Goal: Information Seeking & Learning: Learn about a topic

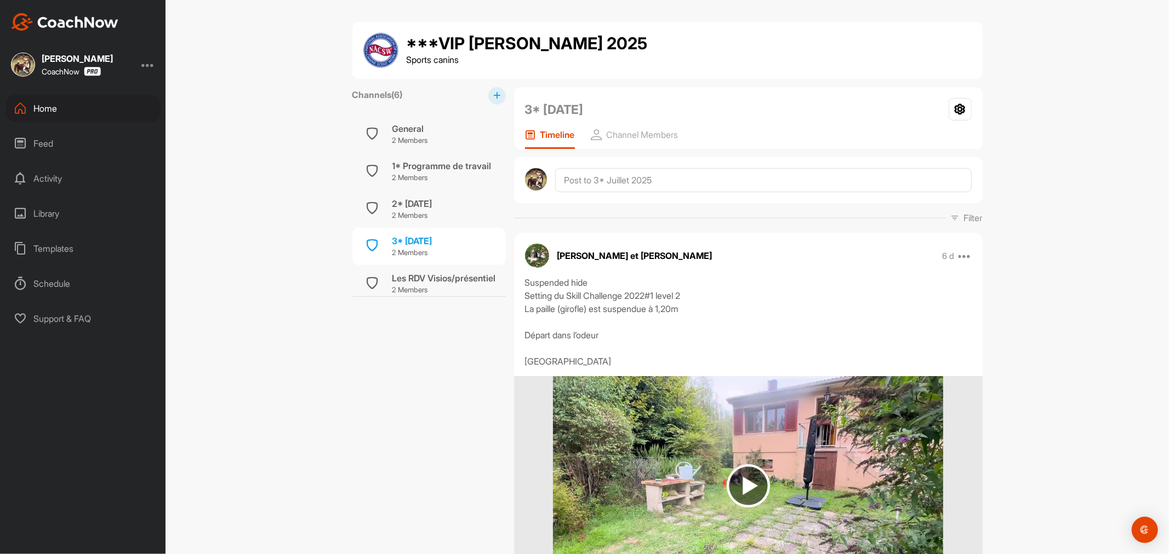
scroll to position [1826, 0]
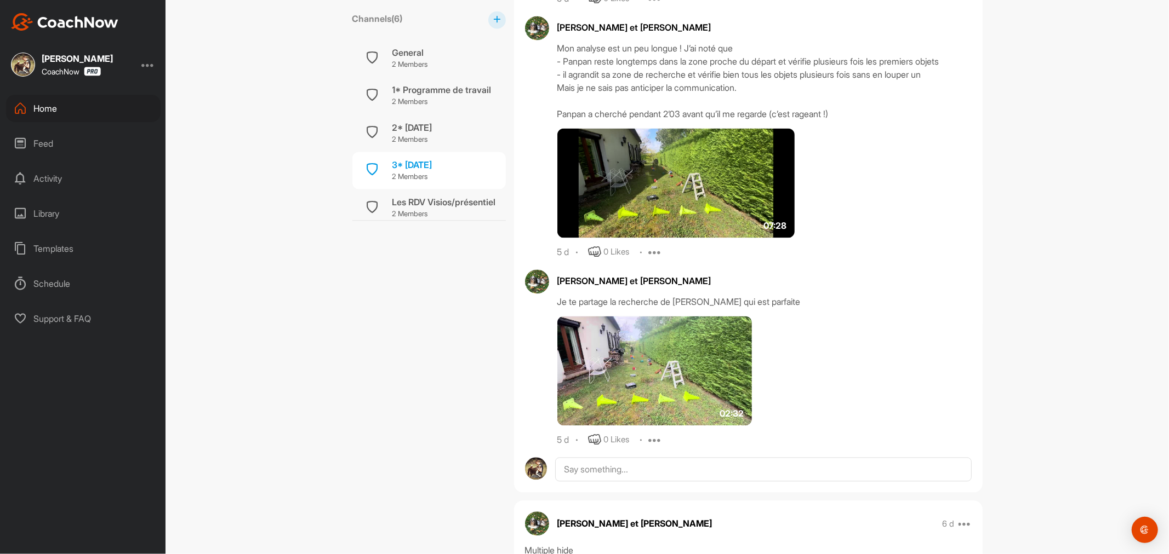
click at [42, 206] on div "Library" at bounding box center [83, 213] width 155 height 27
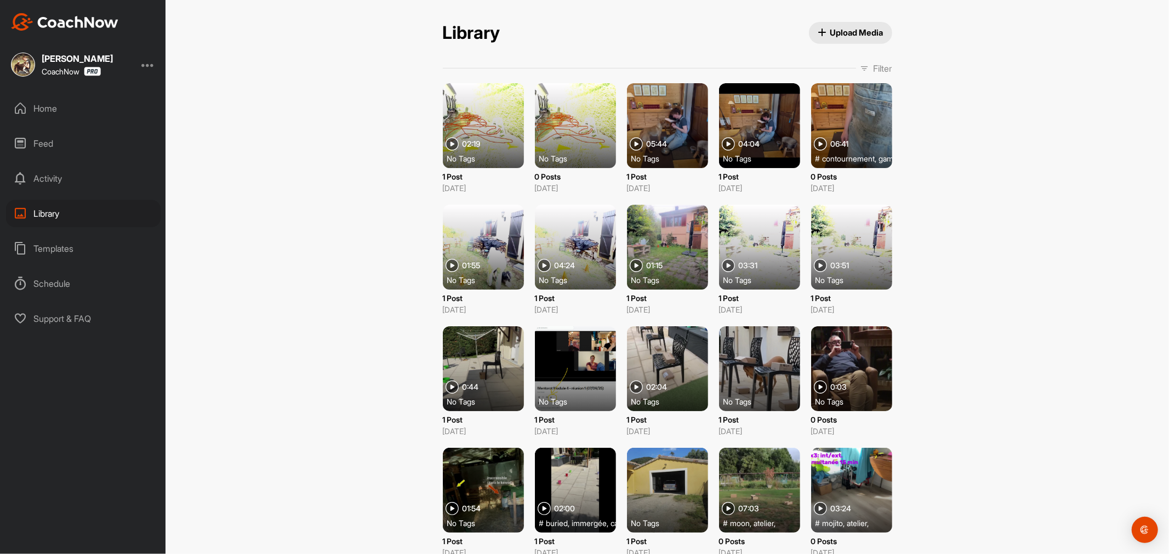
click at [873, 66] on p "Filter" at bounding box center [882, 68] width 19 height 13
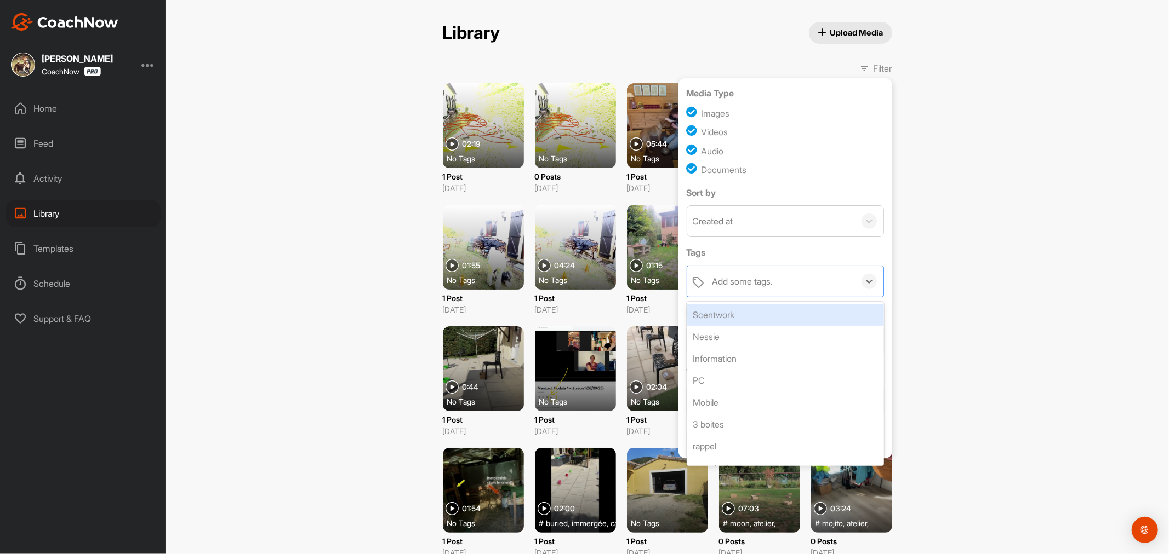
click at [746, 278] on div "Add some tags." at bounding box center [742, 281] width 61 height 13
type input "gap"
click at [727, 314] on div "gap jump" at bounding box center [785, 315] width 197 height 22
click at [935, 313] on div "Library Upload Media Library Upload Media Filter Media Type Images Videos Audio…" at bounding box center [666, 277] width 1003 height 554
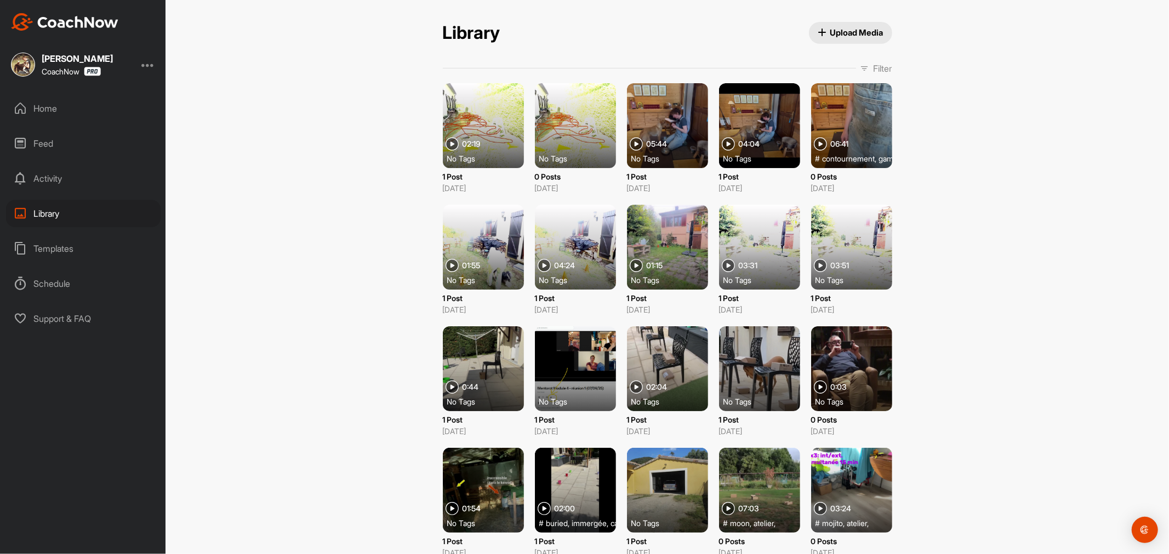
drag, startPoint x: 864, startPoint y: 67, endPoint x: 867, endPoint y: 76, distance: 8.7
click at [865, 67] on span "Filter" at bounding box center [876, 68] width 32 height 13
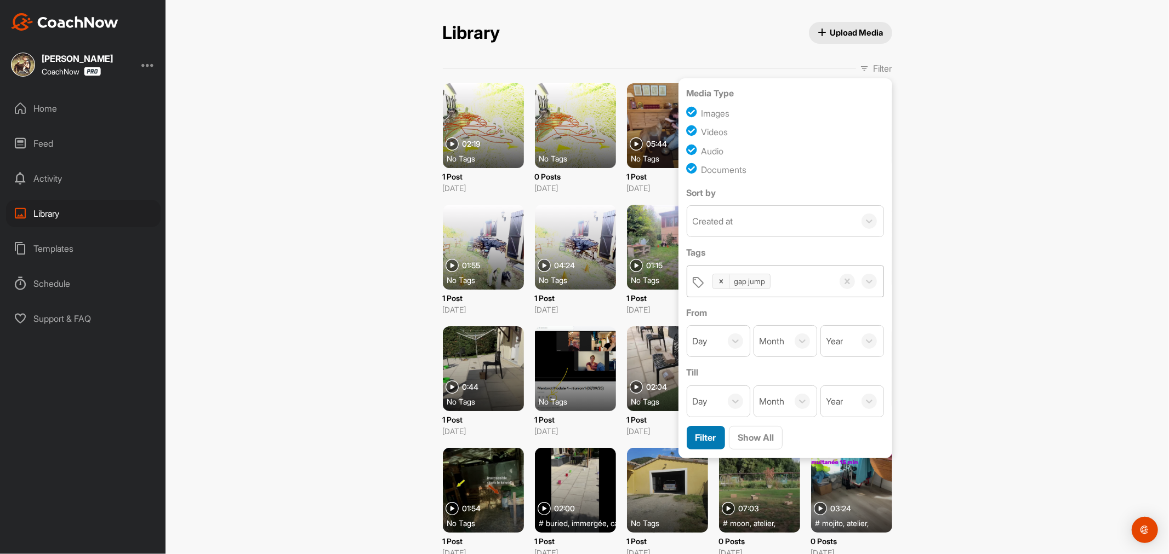
click at [699, 439] on span "Filter" at bounding box center [705, 437] width 21 height 11
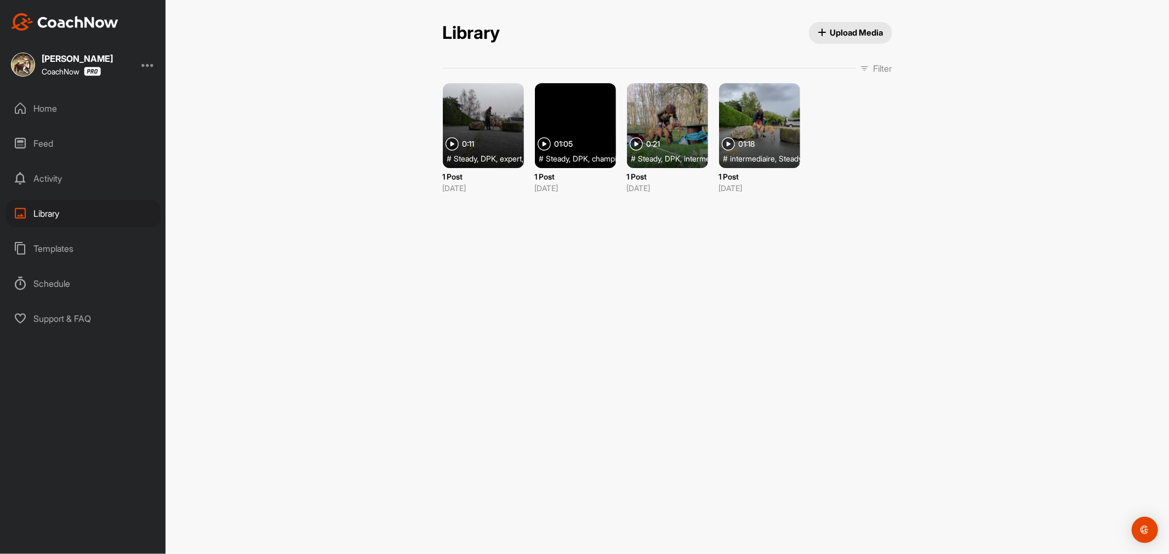
click at [678, 101] on div at bounding box center [667, 125] width 81 height 85
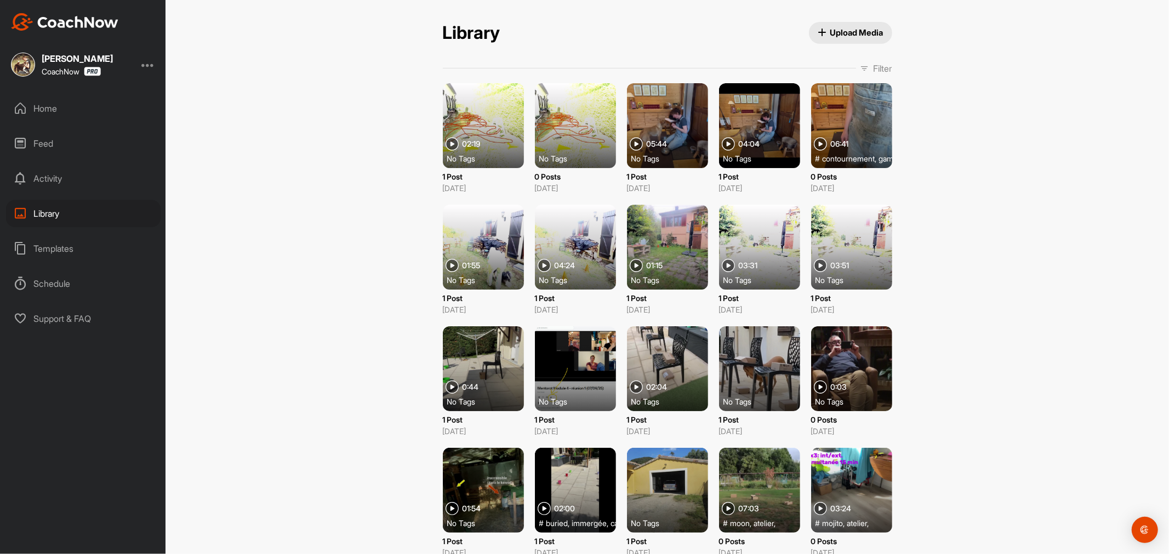
click at [873, 68] on p "Filter" at bounding box center [882, 68] width 19 height 13
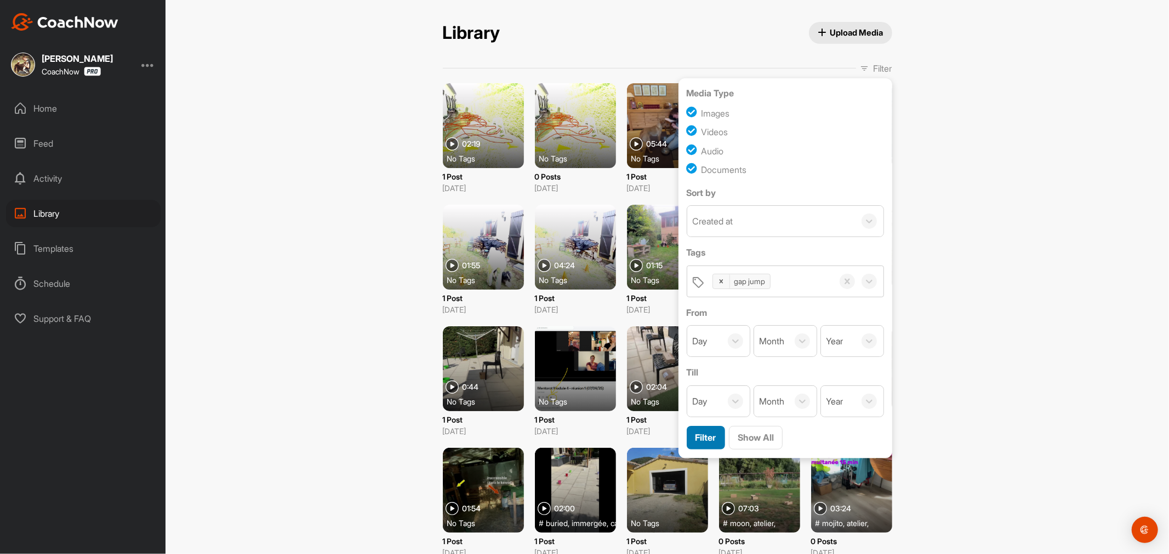
click at [708, 438] on span "Filter" at bounding box center [705, 437] width 21 height 11
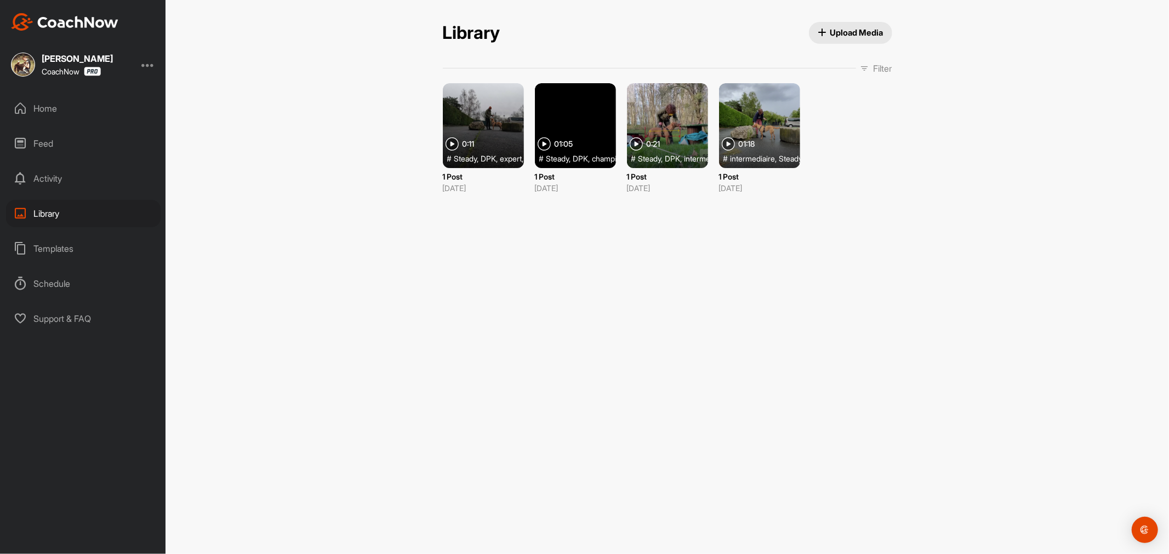
click at [596, 116] on div at bounding box center [575, 125] width 81 height 85
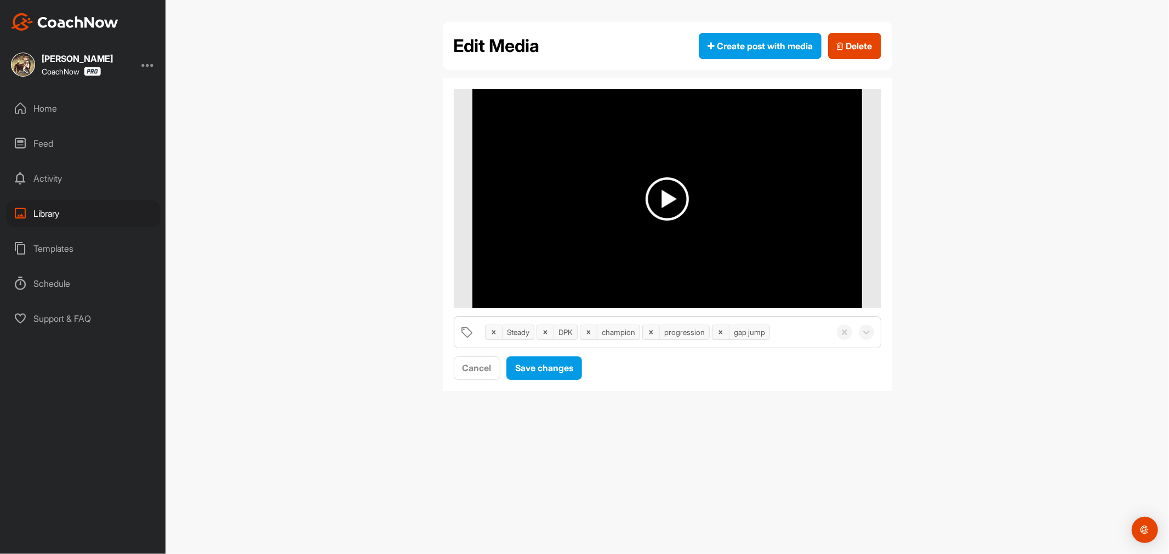
click at [668, 199] on img at bounding box center [666, 199] width 43 height 43
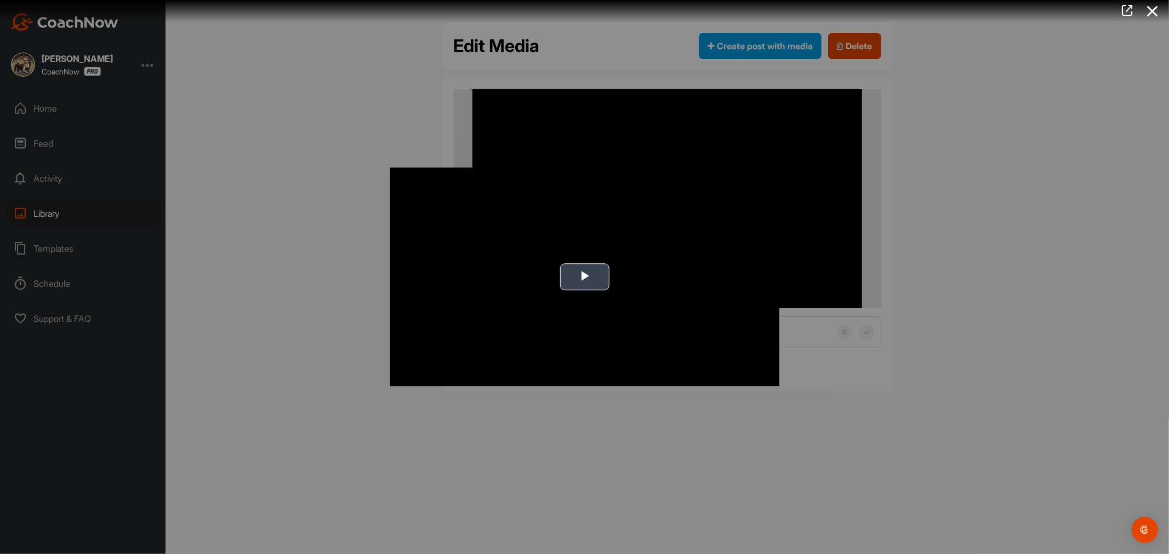
click at [585, 277] on span "Video Player" at bounding box center [585, 277] width 0 height 0
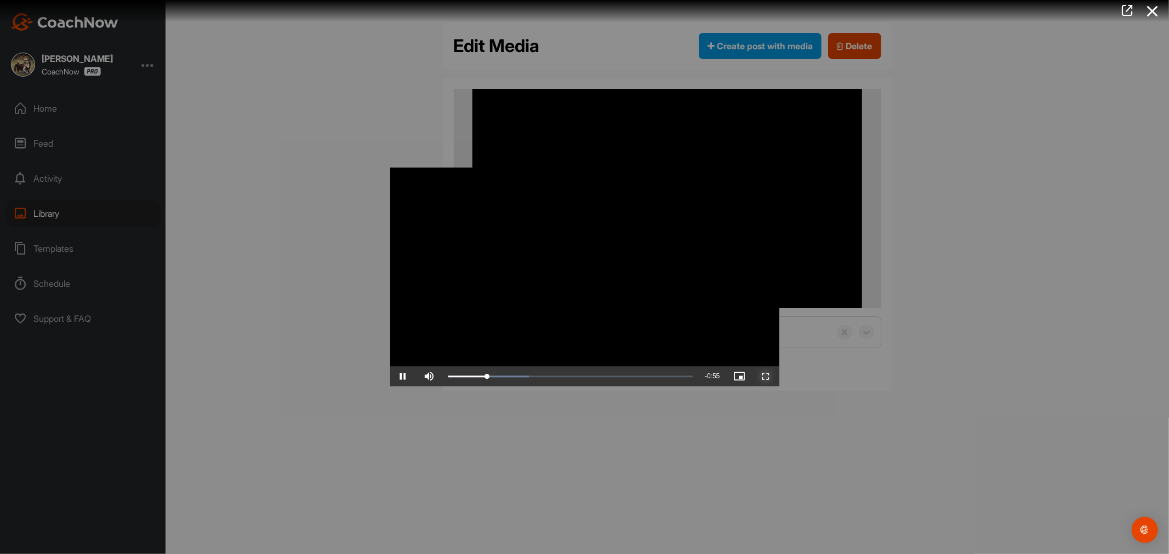
click at [764, 377] on span "Video Player" at bounding box center [766, 377] width 26 height 0
click at [666, 445] on div at bounding box center [584, 277] width 1169 height 554
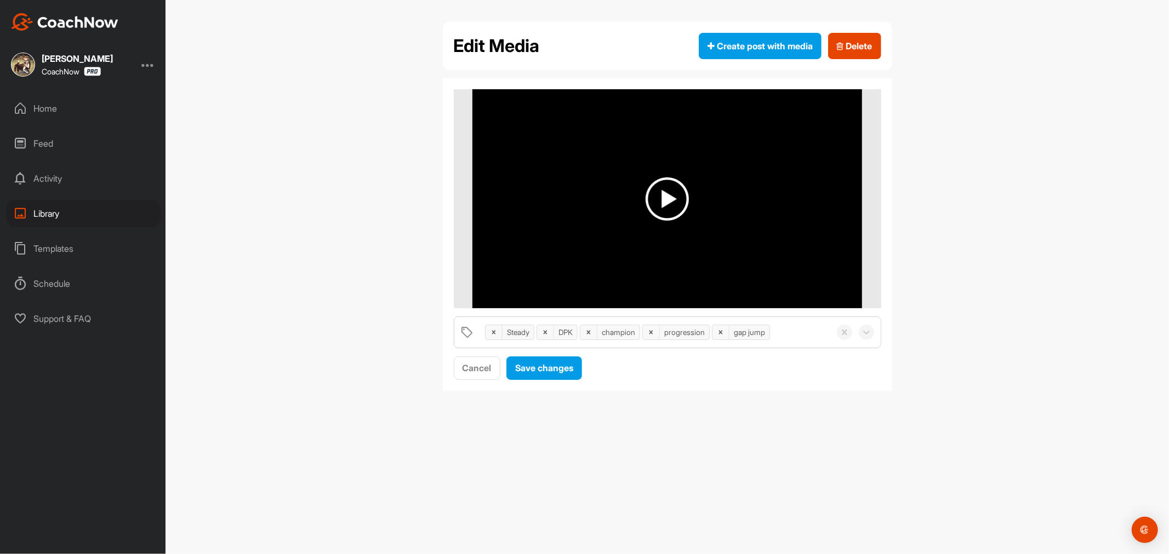
click at [754, 232] on img at bounding box center [667, 198] width 390 height 219
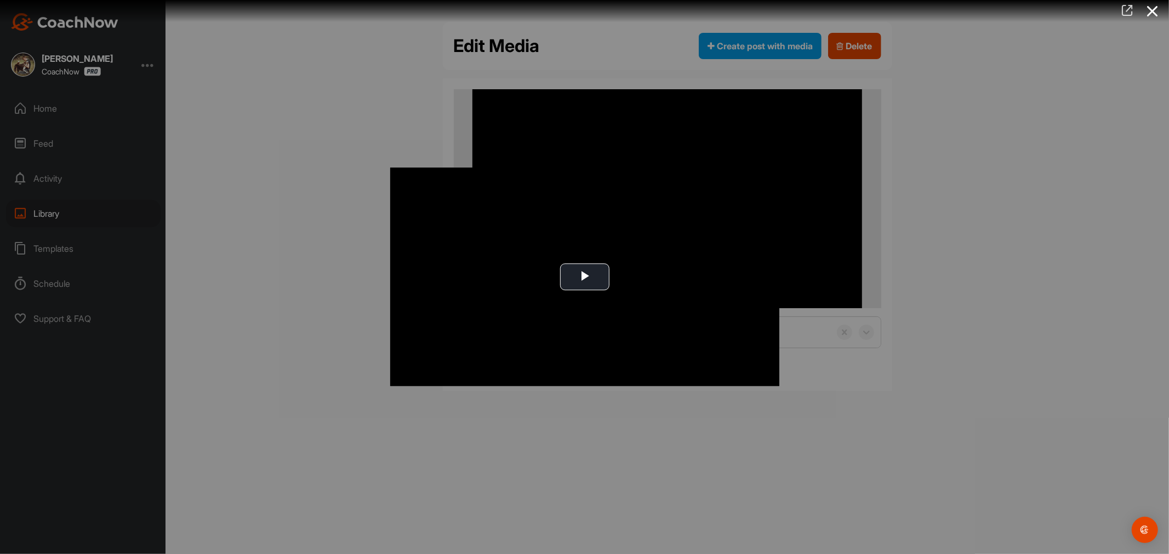
click at [1124, 12] on icon at bounding box center [1127, 10] width 13 height 12
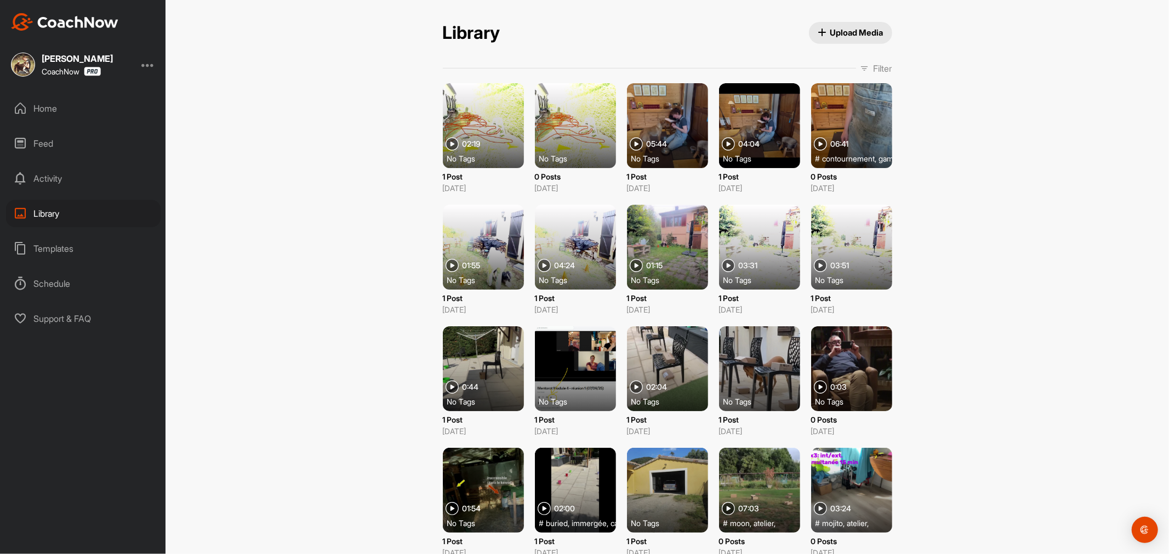
click at [873, 63] on p "Filter" at bounding box center [882, 68] width 19 height 13
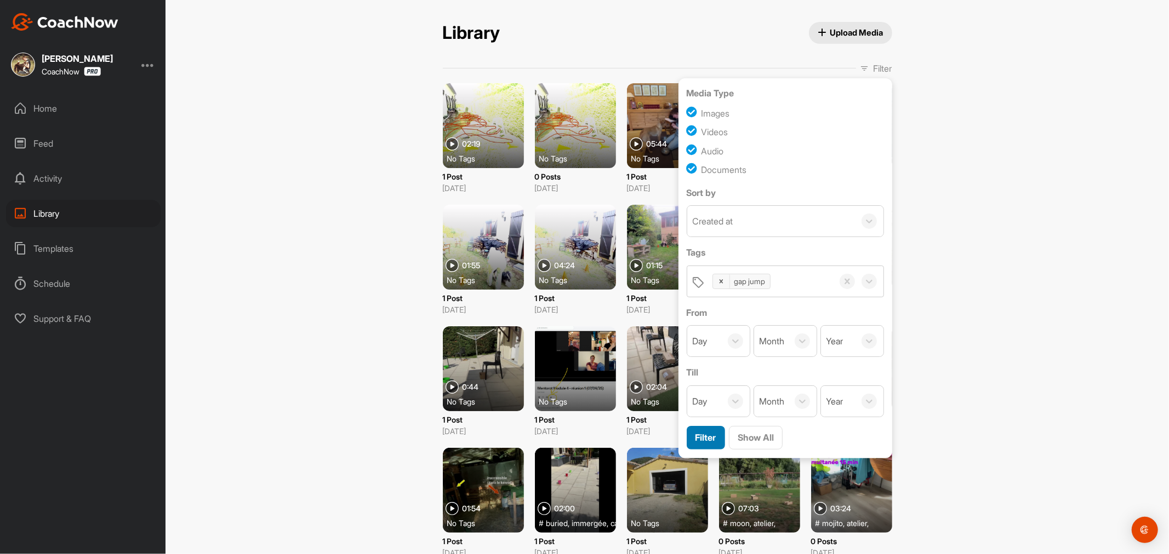
click at [695, 442] on span "Filter" at bounding box center [705, 437] width 21 height 11
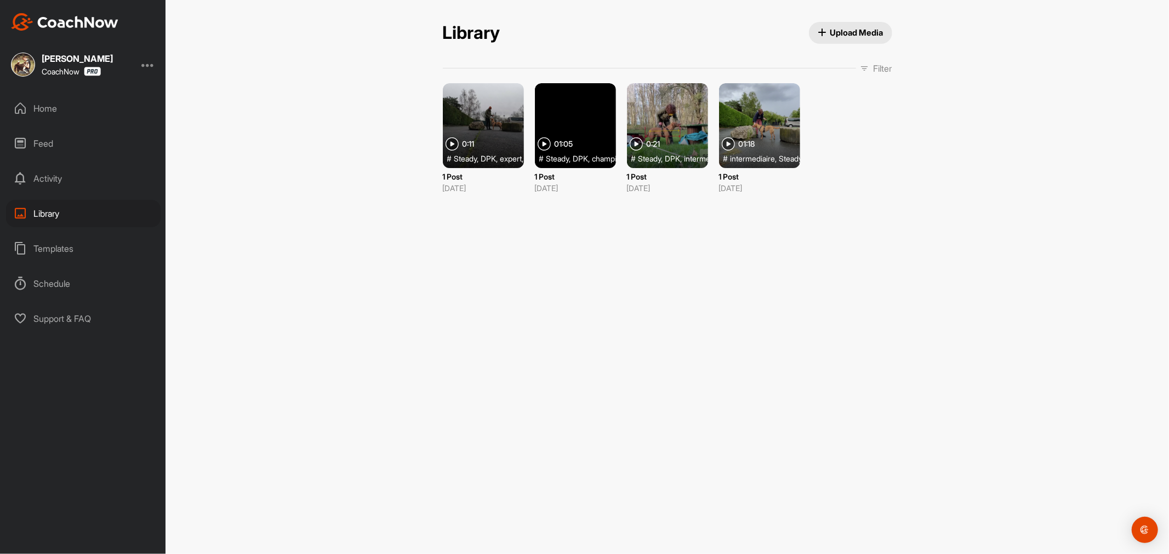
click at [489, 127] on div at bounding box center [483, 125] width 81 height 85
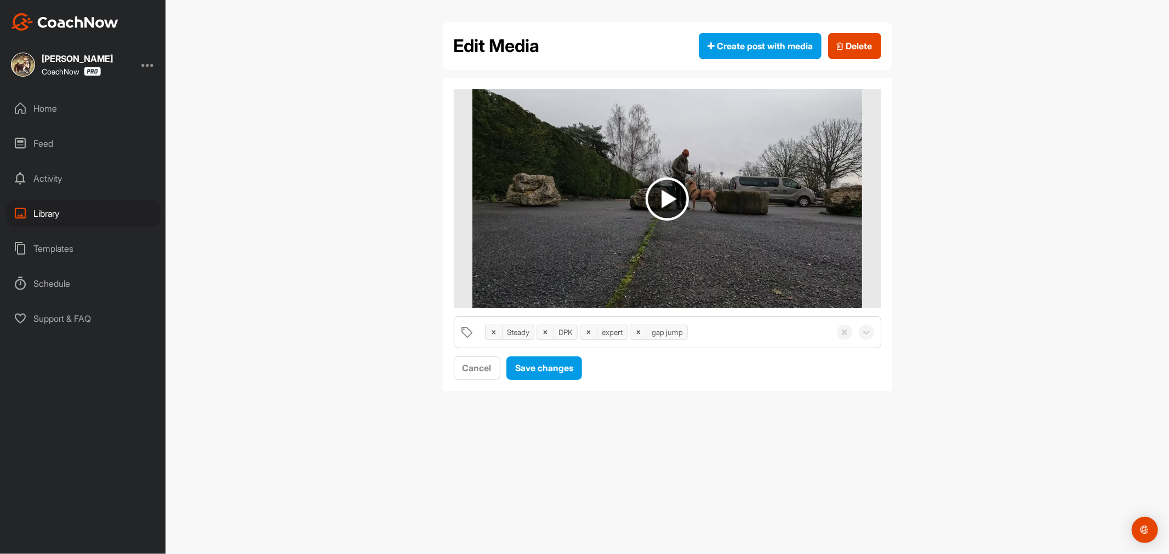
click at [662, 188] on img at bounding box center [666, 199] width 43 height 43
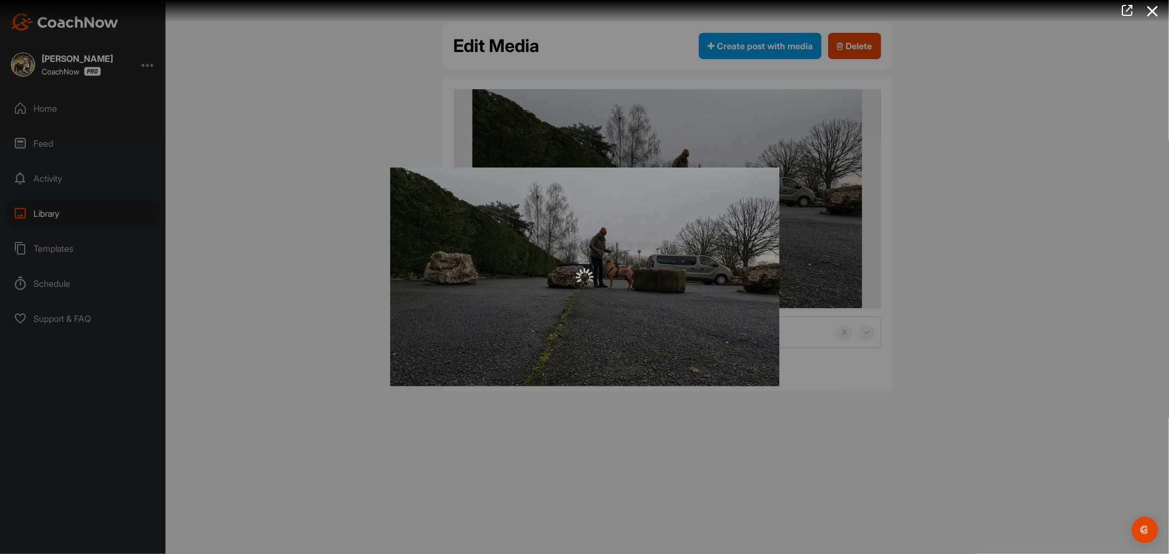
click at [694, 249] on div at bounding box center [584, 277] width 389 height 219
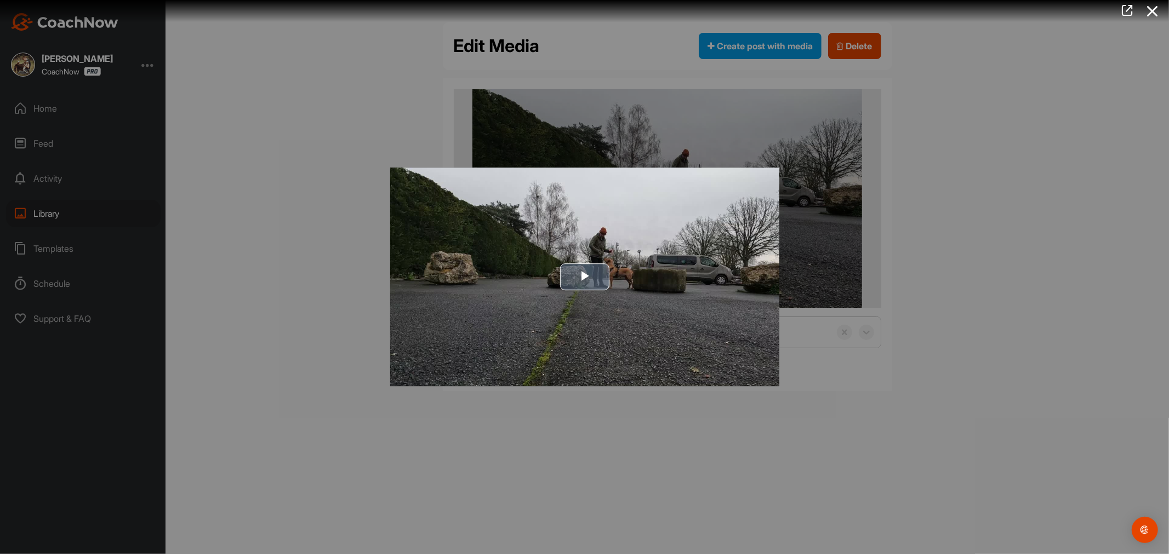
click at [585, 277] on span "Video Player" at bounding box center [585, 277] width 0 height 0
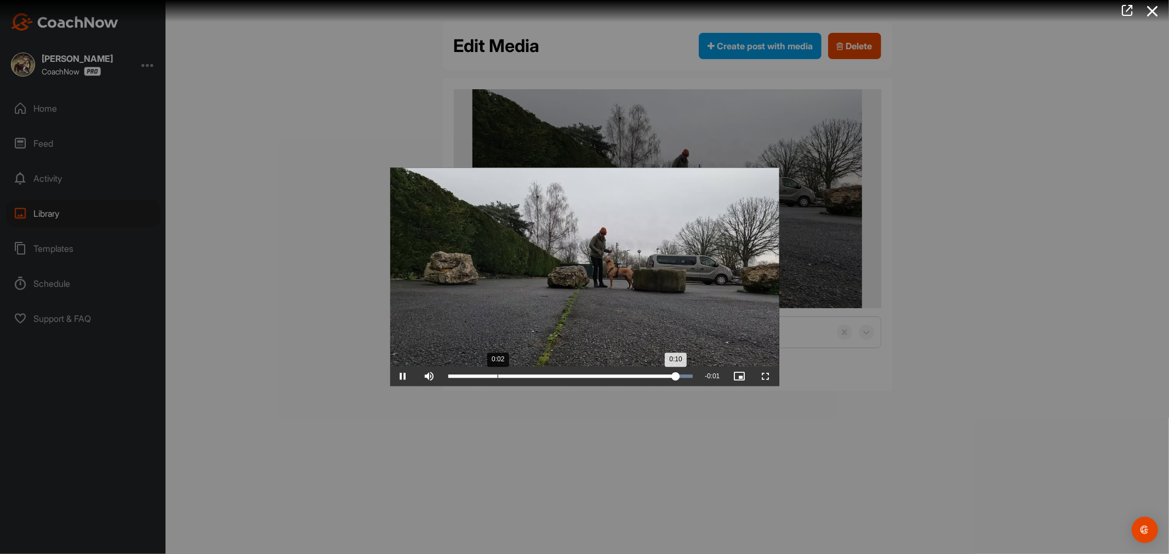
click at [513, 378] on div "0:10" at bounding box center [561, 376] width 227 height 3
click at [1153, 12] on icon at bounding box center [1152, 11] width 25 height 20
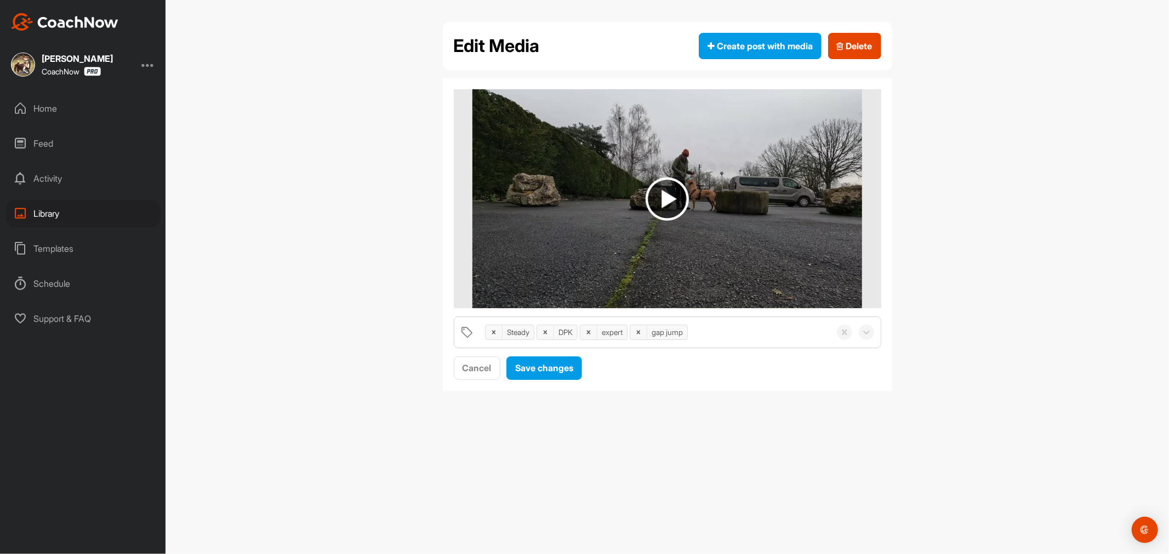
click at [734, 216] on img at bounding box center [667, 198] width 390 height 219
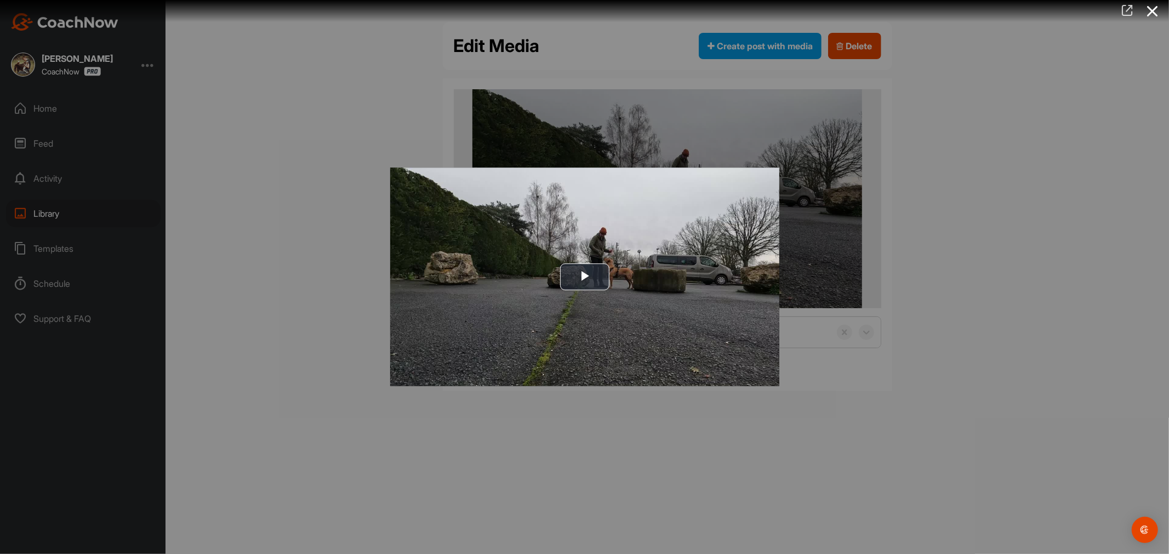
click at [1129, 9] on icon at bounding box center [1127, 10] width 13 height 12
click at [1151, 12] on icon at bounding box center [1152, 11] width 25 height 20
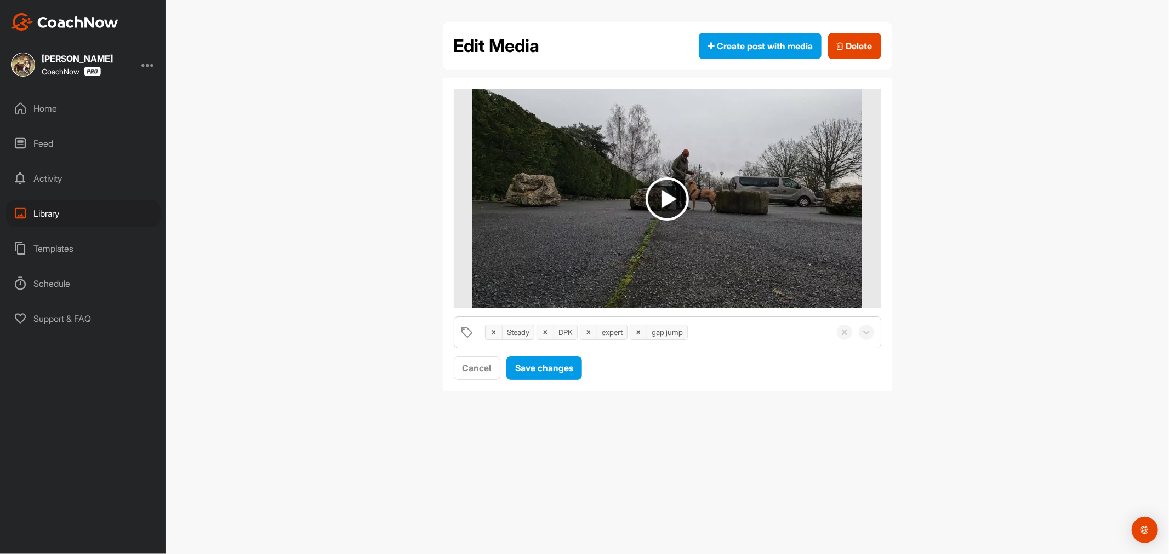
click at [42, 108] on div "Home" at bounding box center [83, 108] width 155 height 27
